Goal: Task Accomplishment & Management: Use online tool/utility

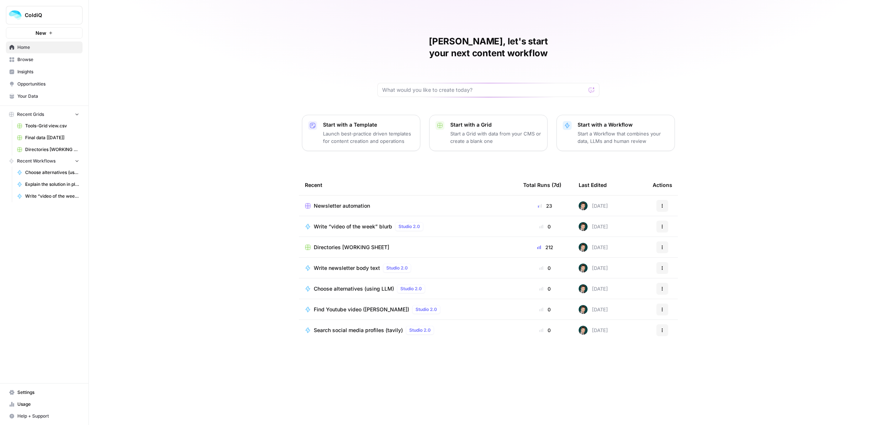
click at [336, 243] on span "Directories [WORKING SHEET]" at bounding box center [351, 246] width 75 height 7
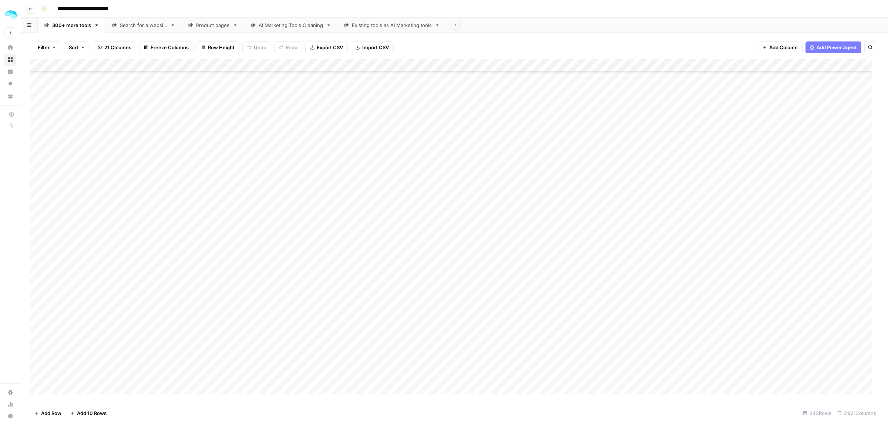
scroll to position [6269, 0]
click at [86, 250] on div "Add Column" at bounding box center [454, 229] width 849 height 341
click at [47, 156] on div "Add Column" at bounding box center [454, 229] width 849 height 341
click at [48, 177] on div "Add Column" at bounding box center [454, 229] width 849 height 341
click at [48, 195] on div "Add Column" at bounding box center [454, 229] width 849 height 341
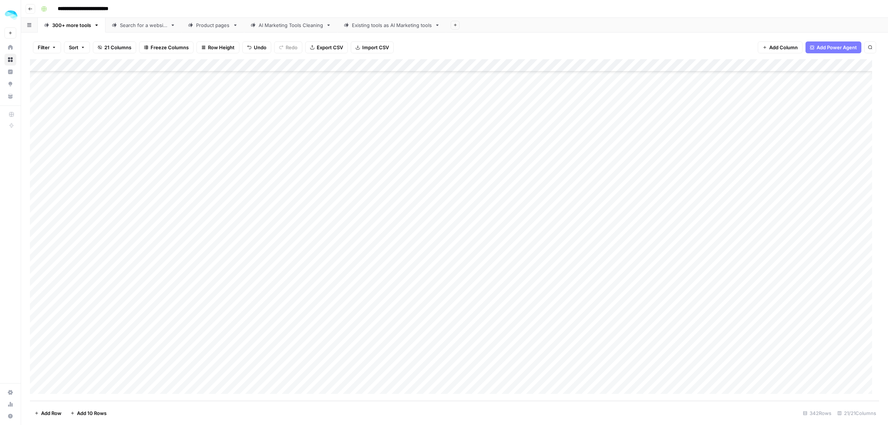
click at [47, 212] on div "Add Column" at bounding box center [454, 229] width 849 height 341
click at [47, 234] on div "Add Column" at bounding box center [454, 229] width 849 height 341
click at [49, 253] on div "Add Column" at bounding box center [454, 229] width 849 height 341
